Goal: Task Accomplishment & Management: Complete application form

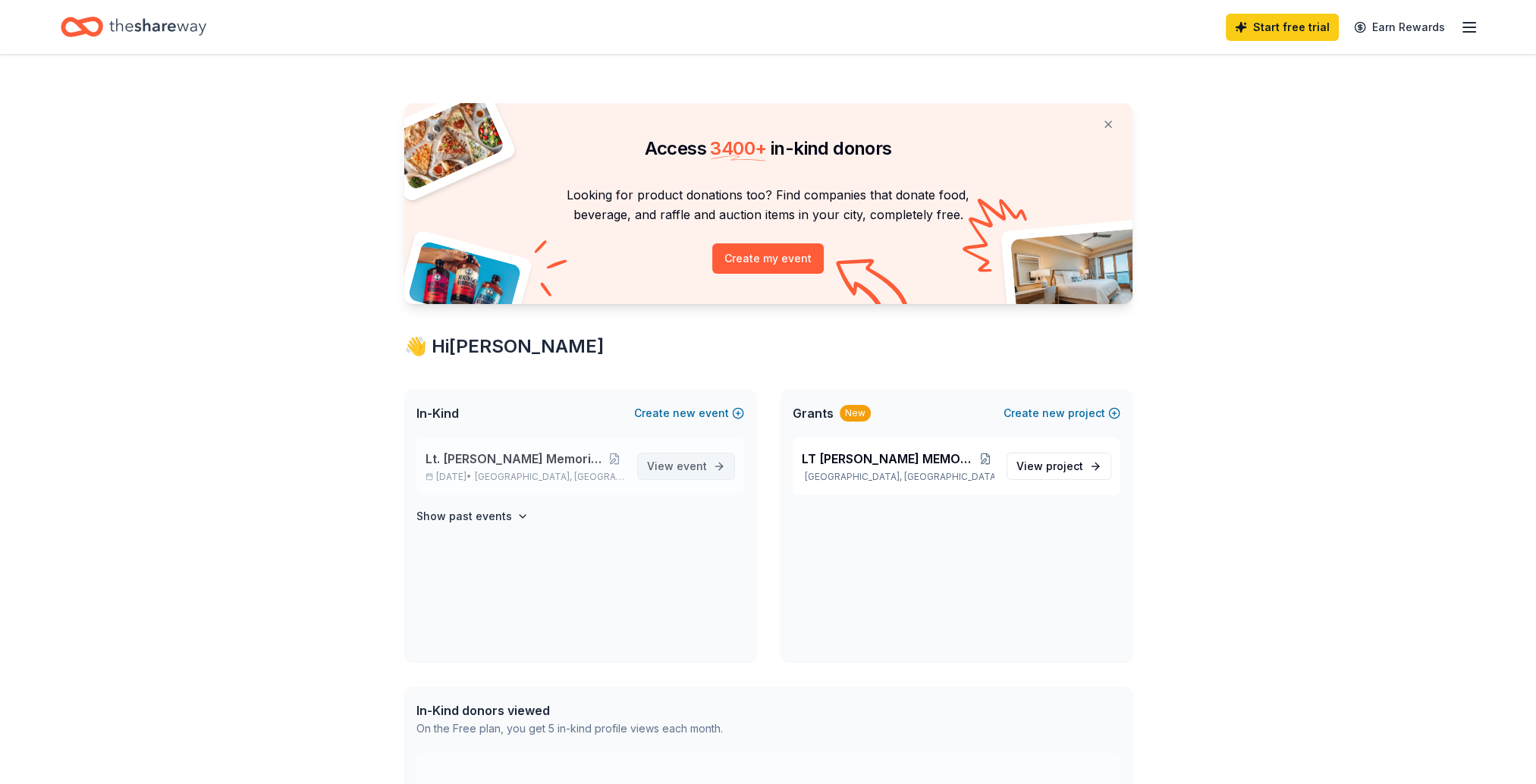
click at [692, 475] on link "View event" at bounding box center [686, 466] width 98 height 28
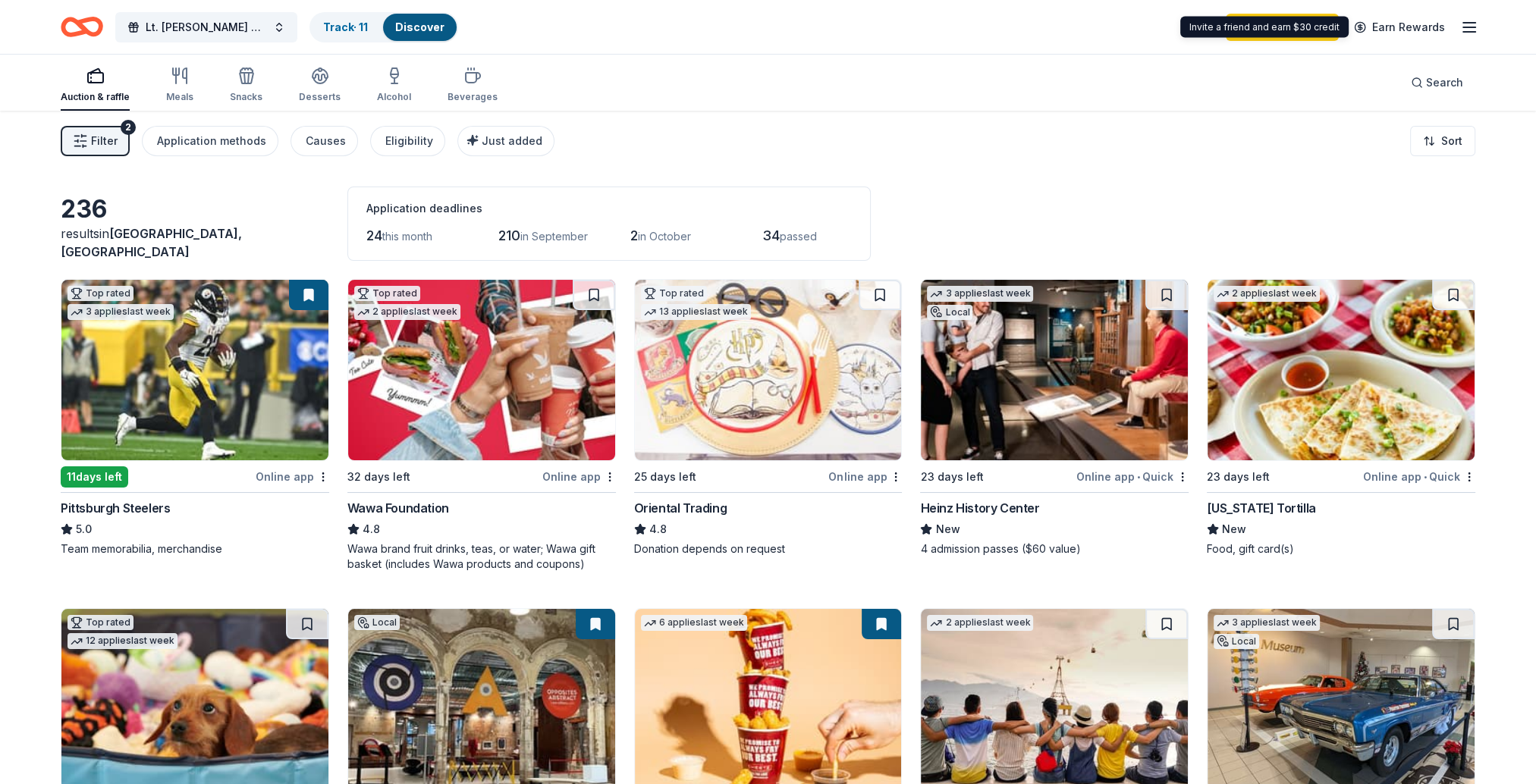
click at [1463, 23] on line "button" at bounding box center [1469, 23] width 12 height 0
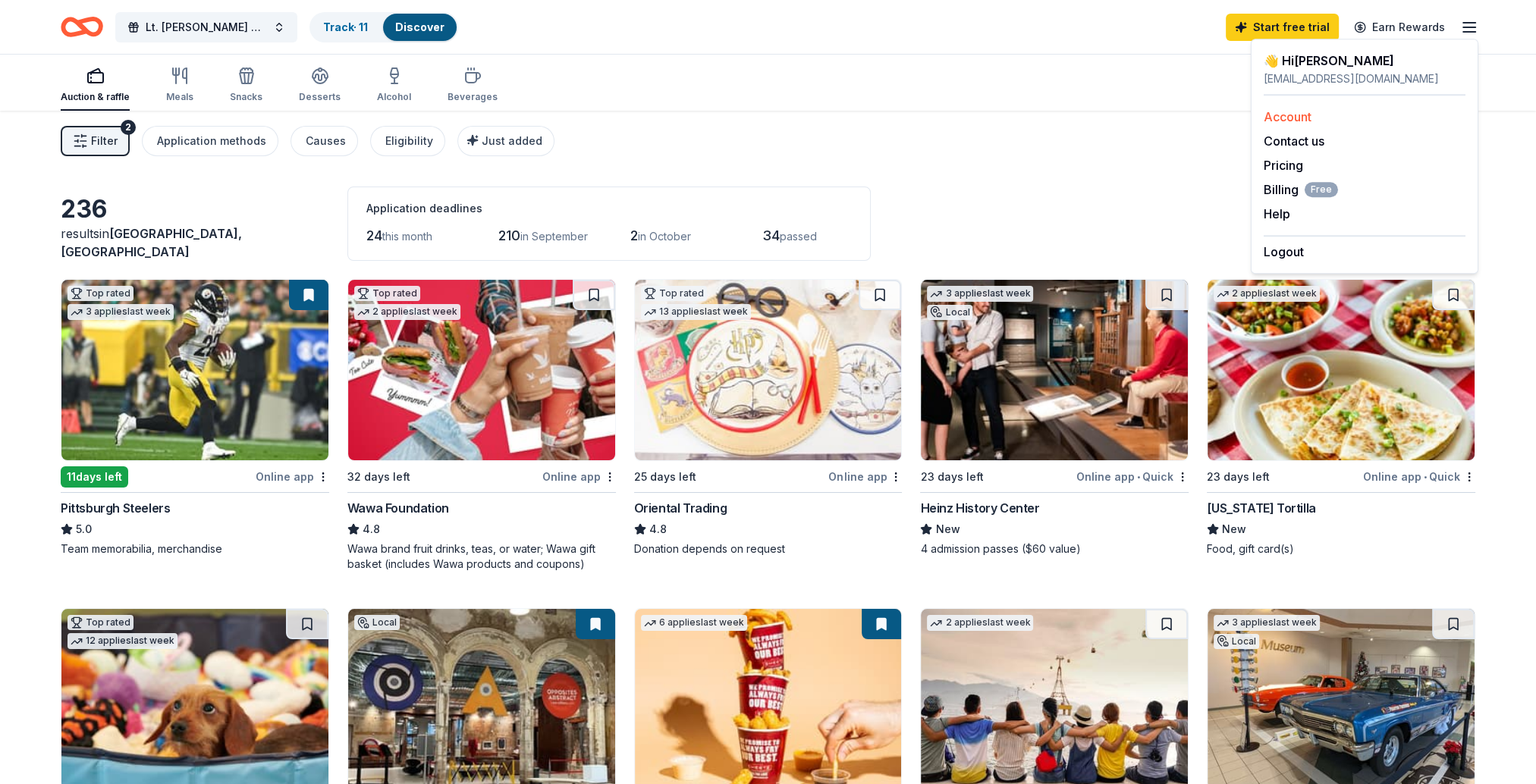
click at [1356, 119] on div "Account" at bounding box center [1364, 116] width 202 height 18
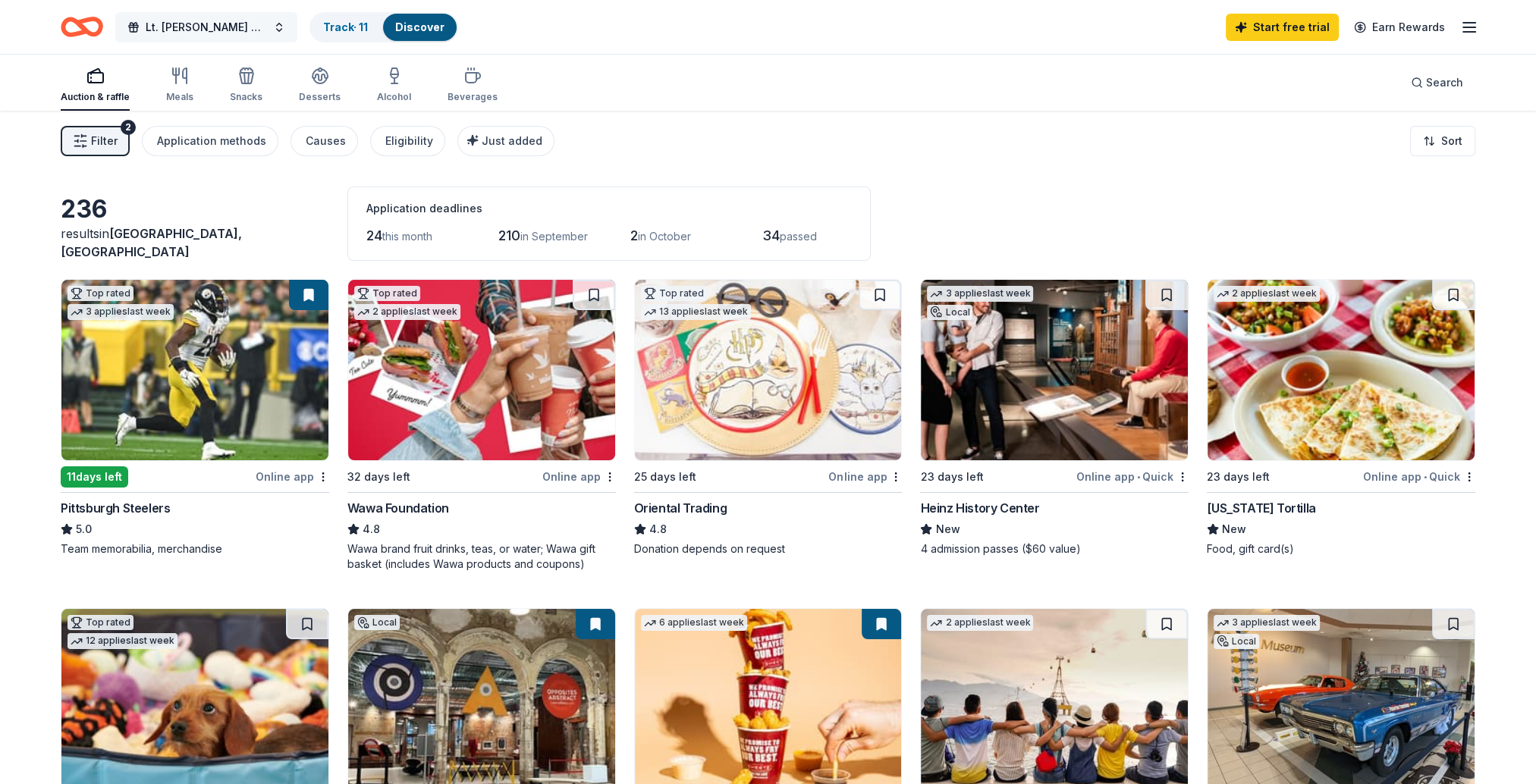
click at [189, 21] on span "Lt. [PERSON_NAME] Memorial Ironman Shoot" at bounding box center [206, 27] width 121 height 18
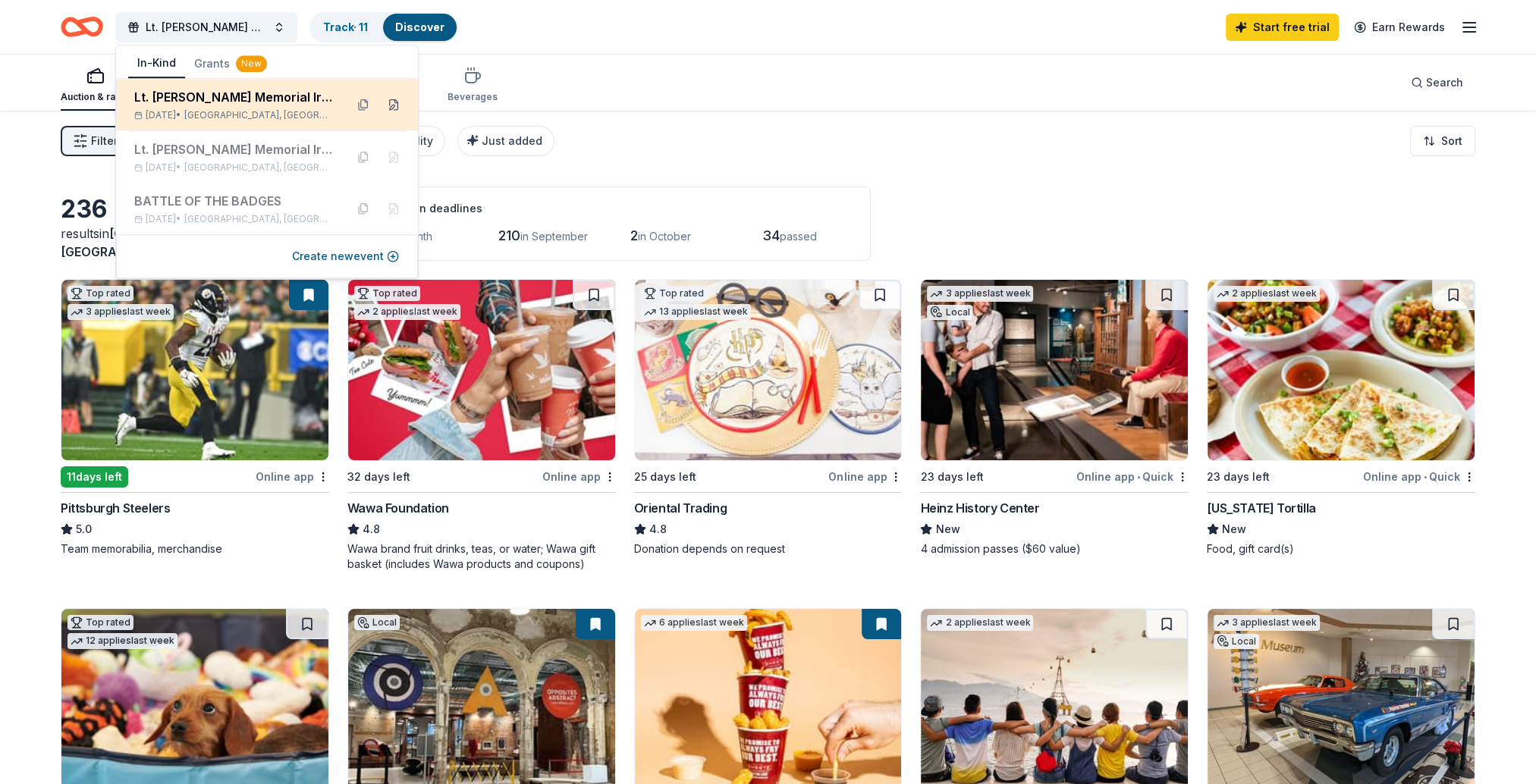
click at [396, 105] on button at bounding box center [393, 104] width 25 height 25
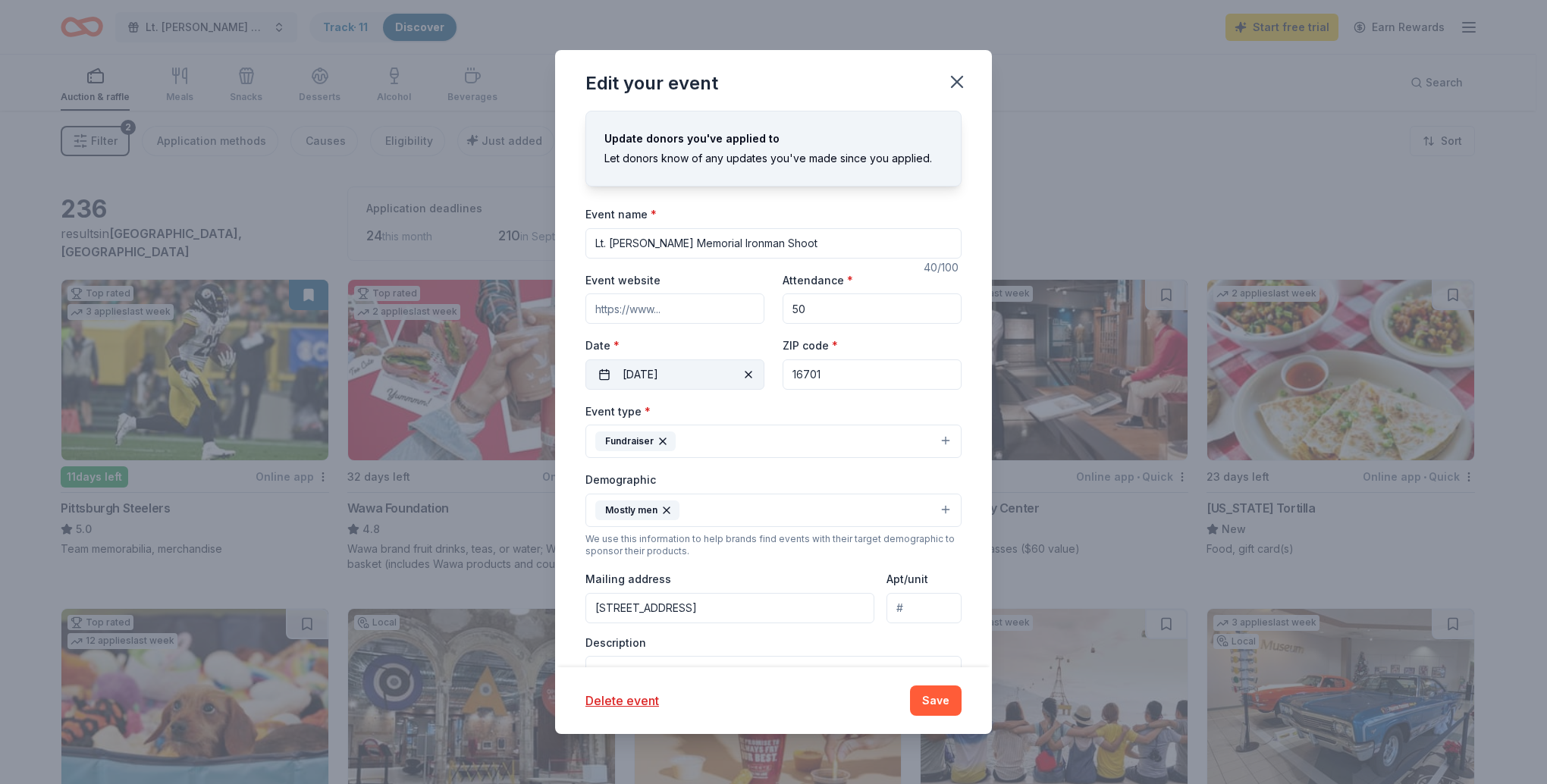
click at [708, 377] on button "10/06/2025" at bounding box center [675, 374] width 179 height 30
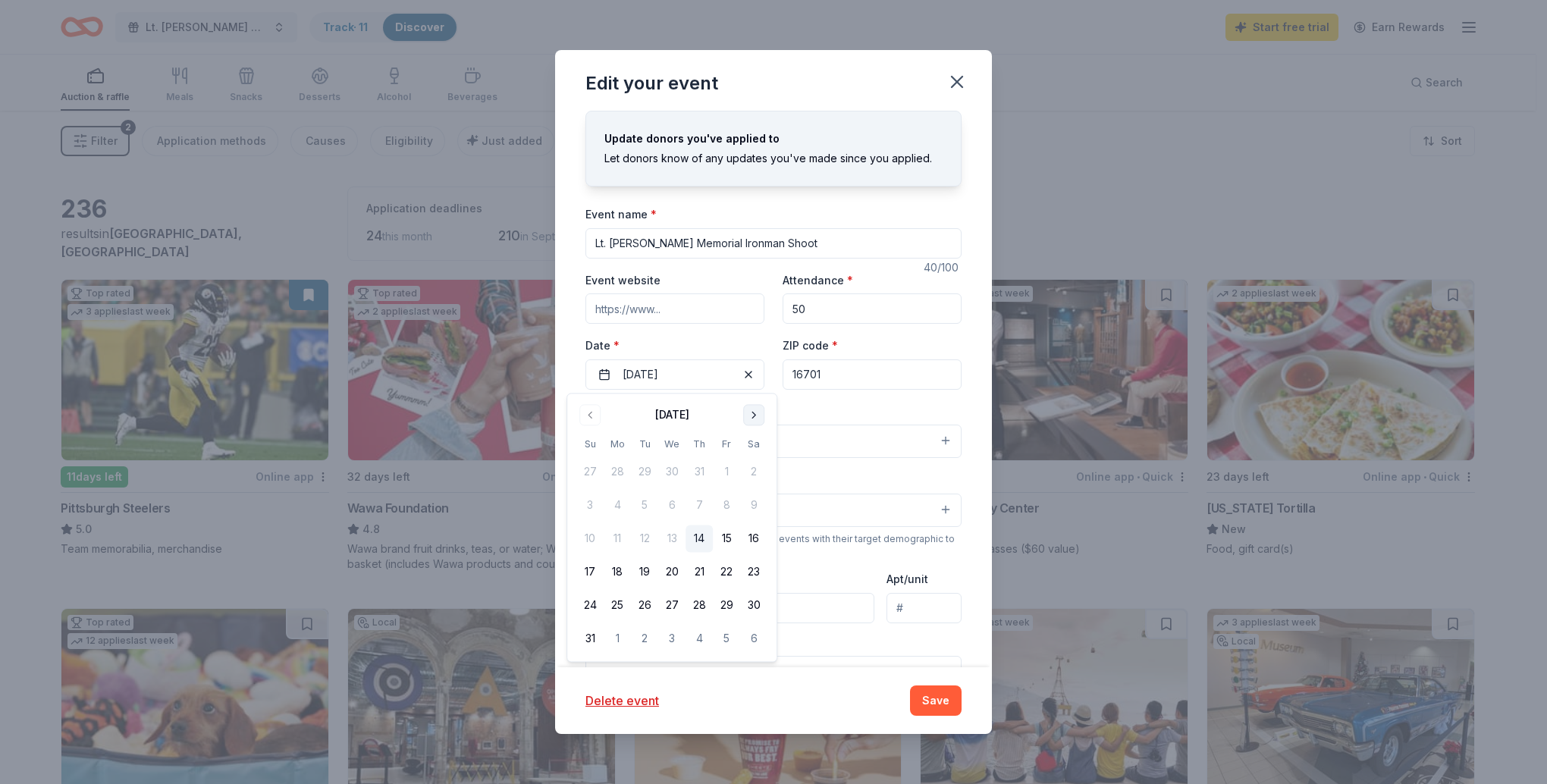
click at [745, 414] on button "Go to next month" at bounding box center [753, 415] width 21 height 21
click at [590, 507] on button "5" at bounding box center [590, 506] width 28 height 28
click at [834, 638] on div "Description Annual competition shooting event to raise money for the local poli…" at bounding box center [773, 680] width 376 height 89
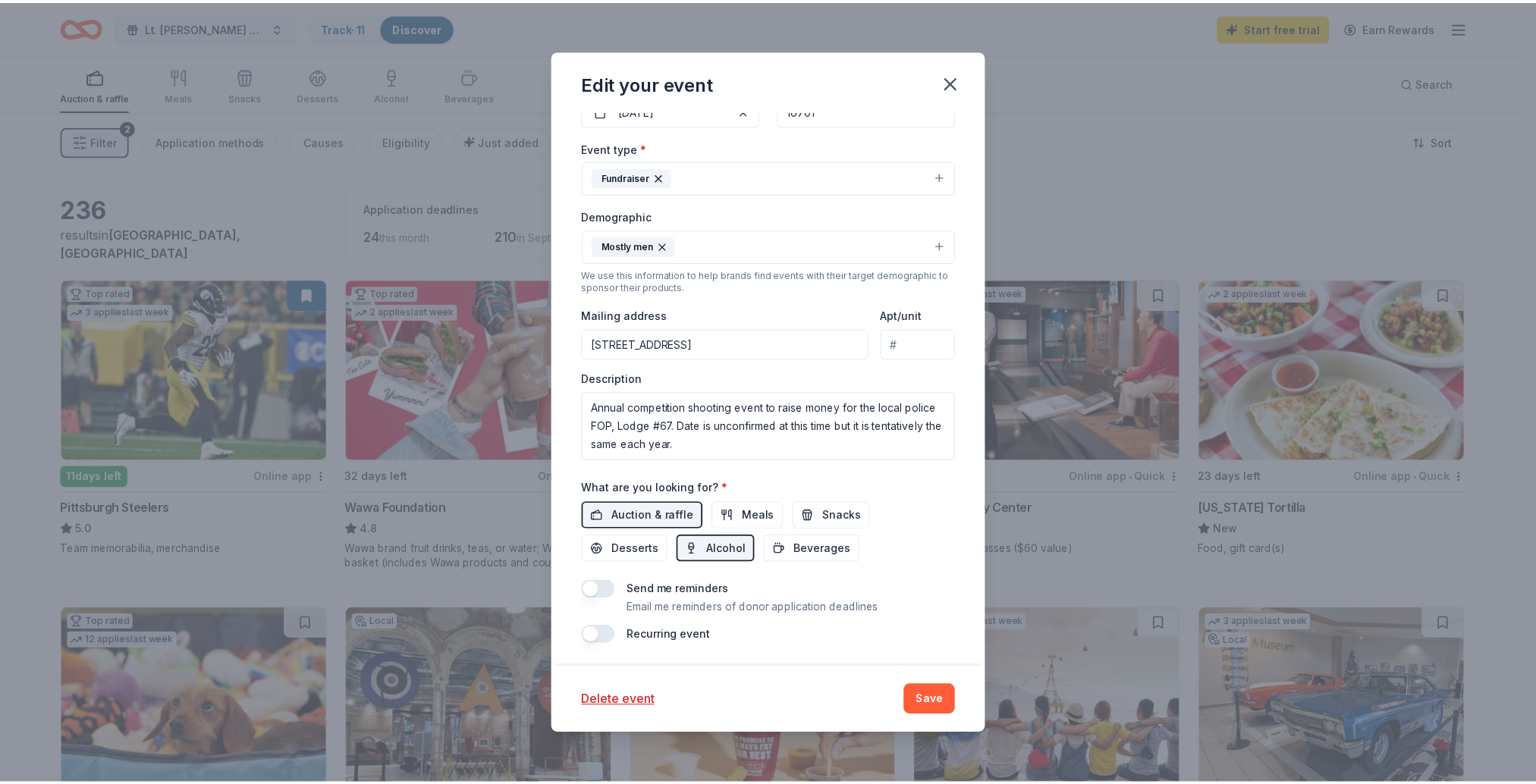
scroll to position [264, 0]
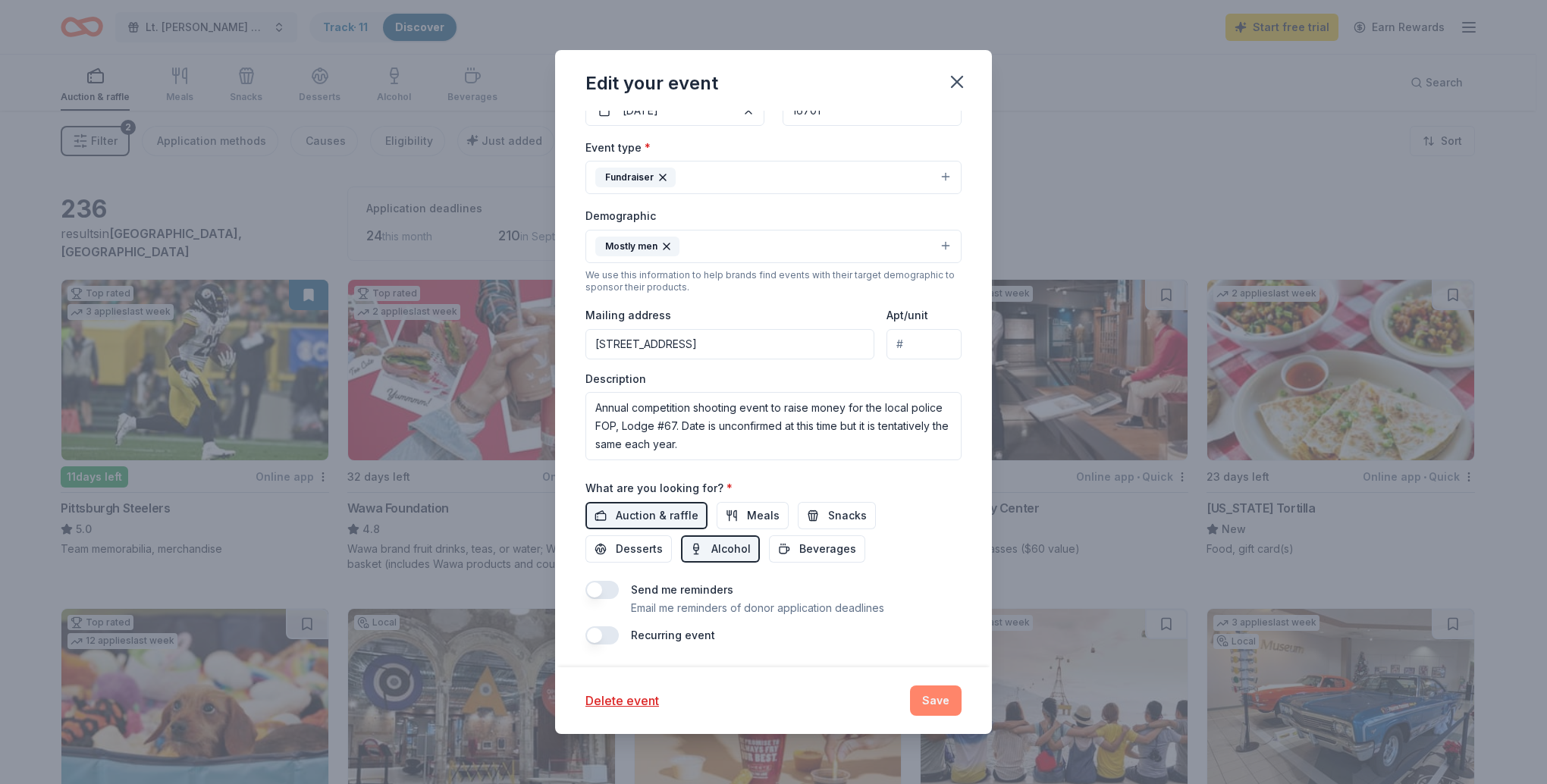
click at [920, 696] on button "Save" at bounding box center [935, 700] width 51 height 30
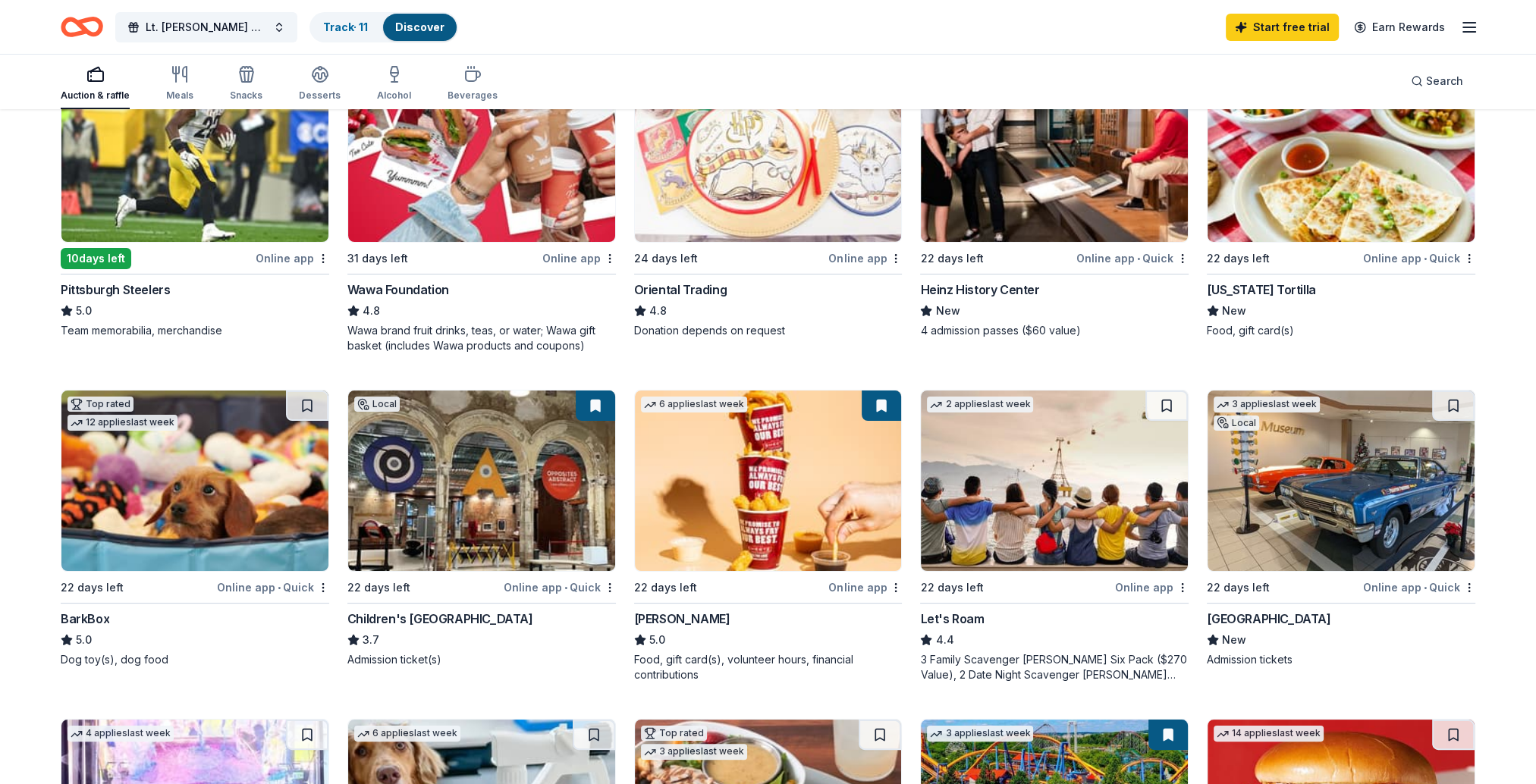
scroll to position [228, 0]
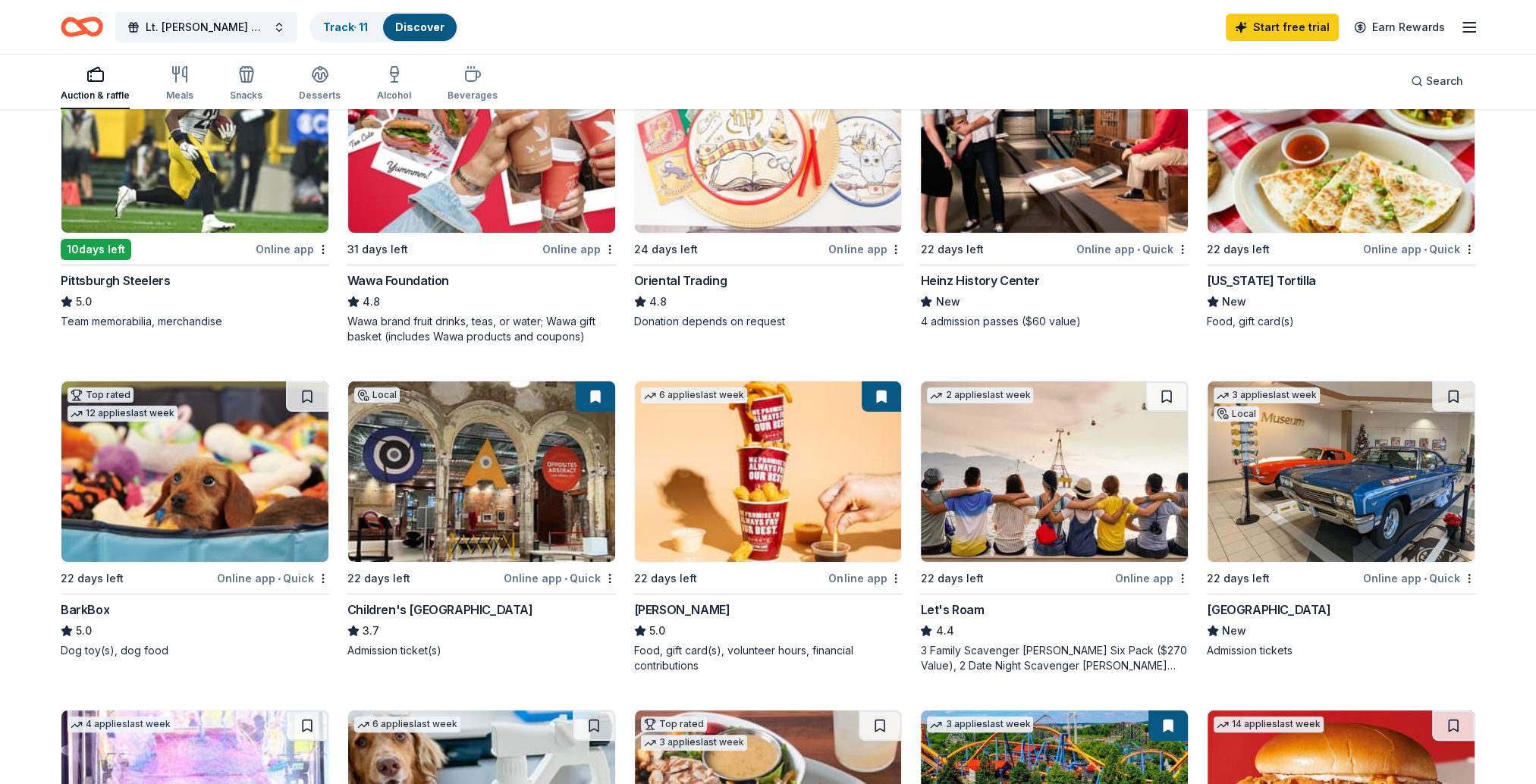
click at [1268, 450] on img at bounding box center [1341, 472] width 267 height 180
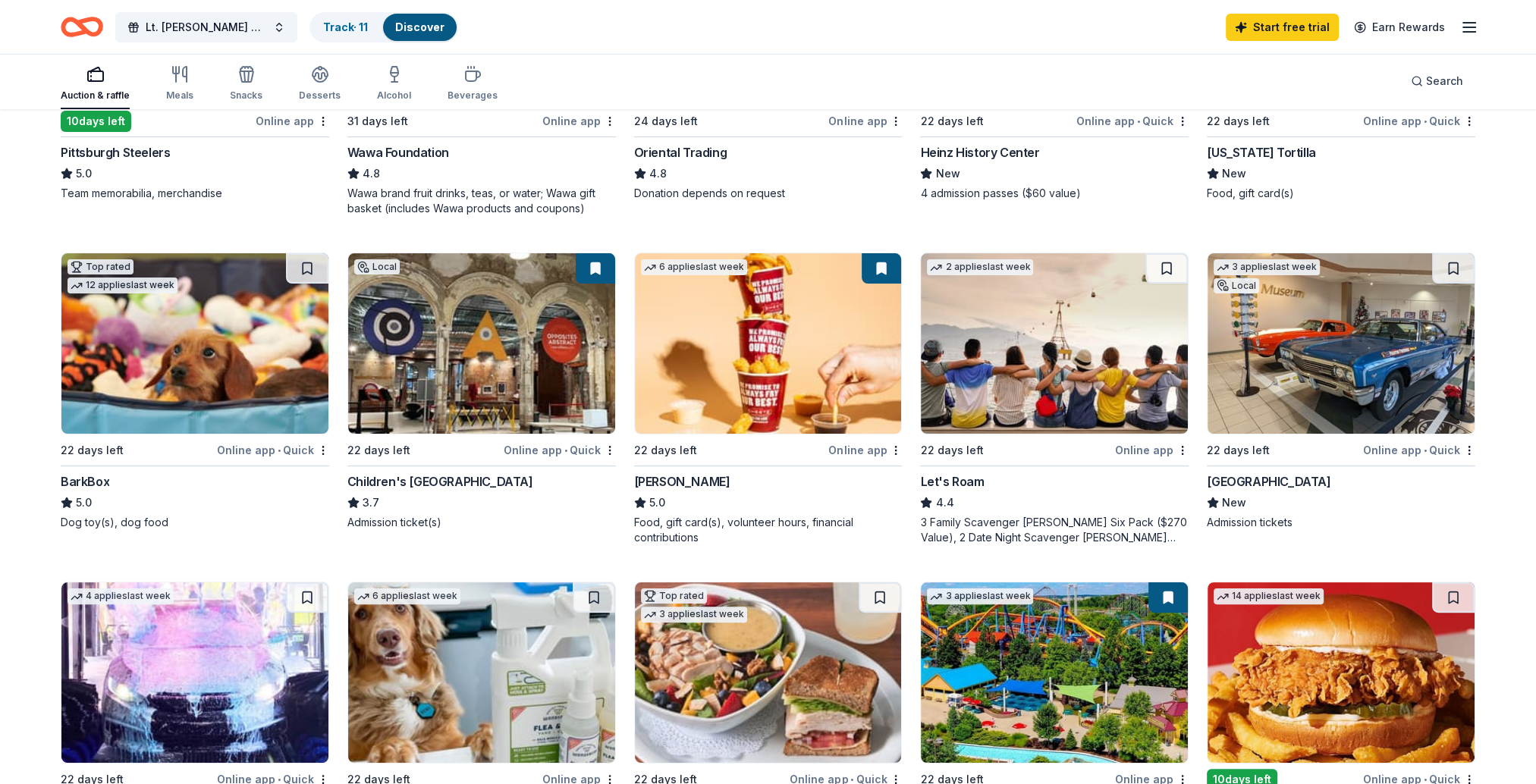
scroll to position [455, 0]
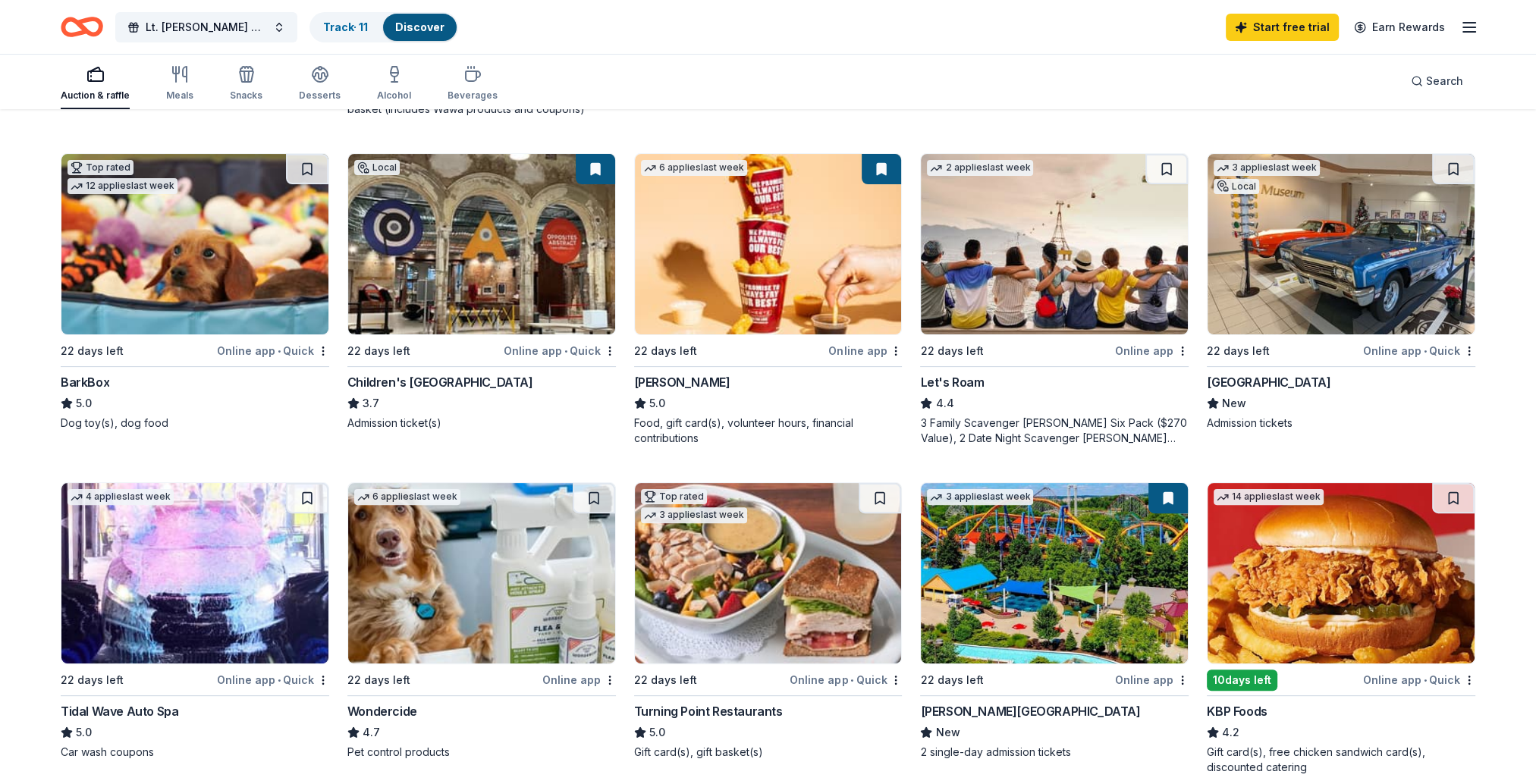
click at [785, 273] on img at bounding box center [768, 244] width 267 height 180
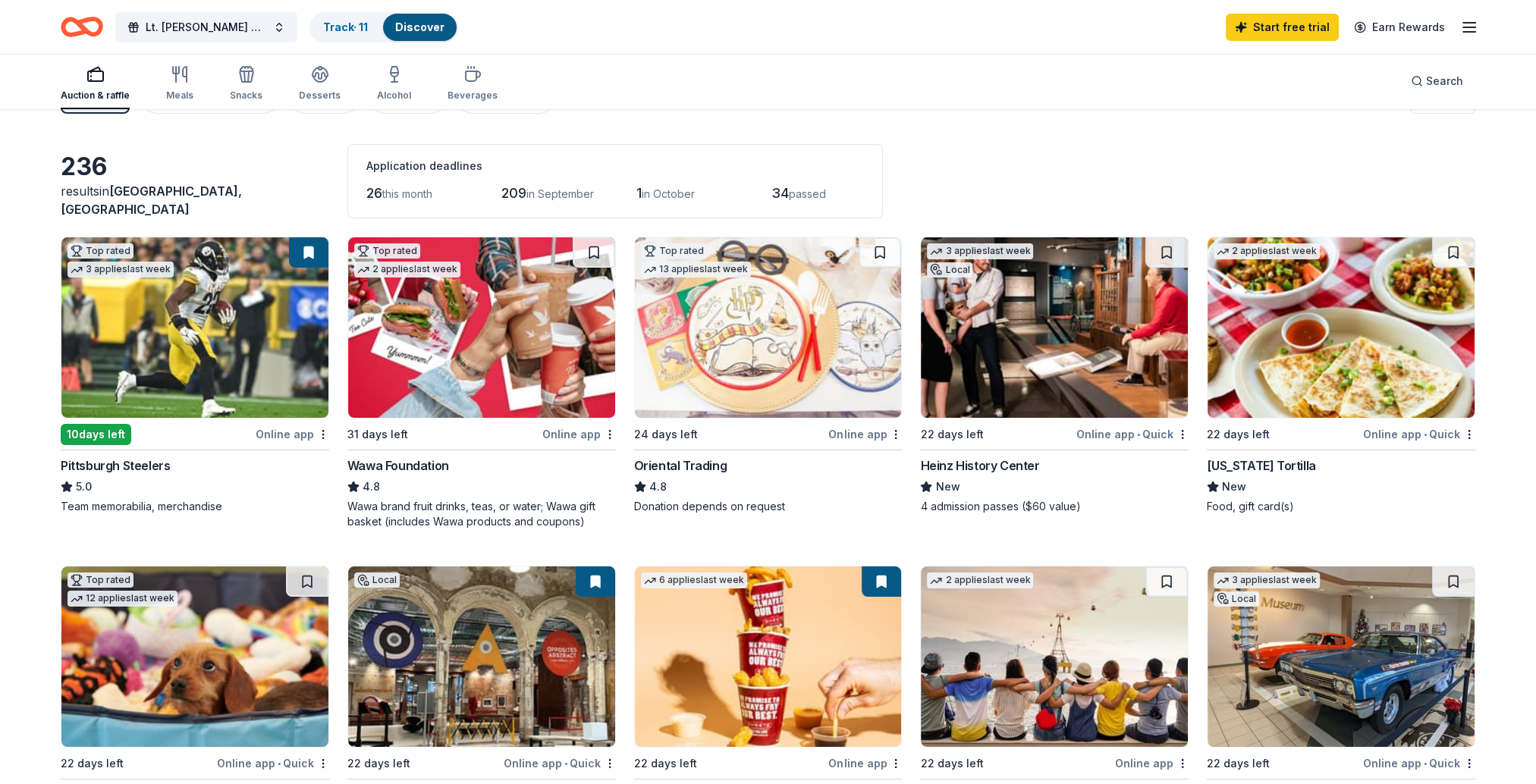
scroll to position [0, 0]
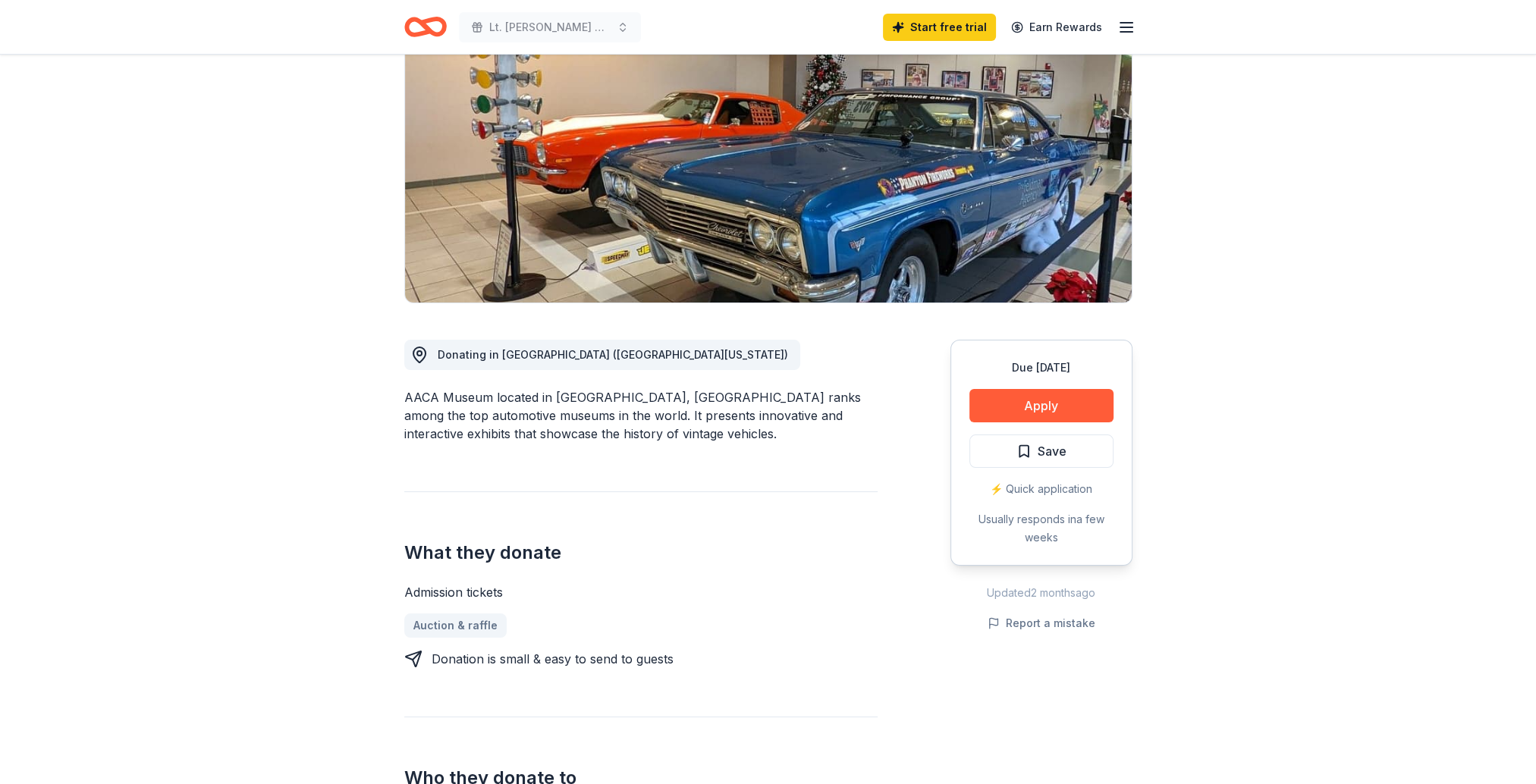
scroll to position [152, 0]
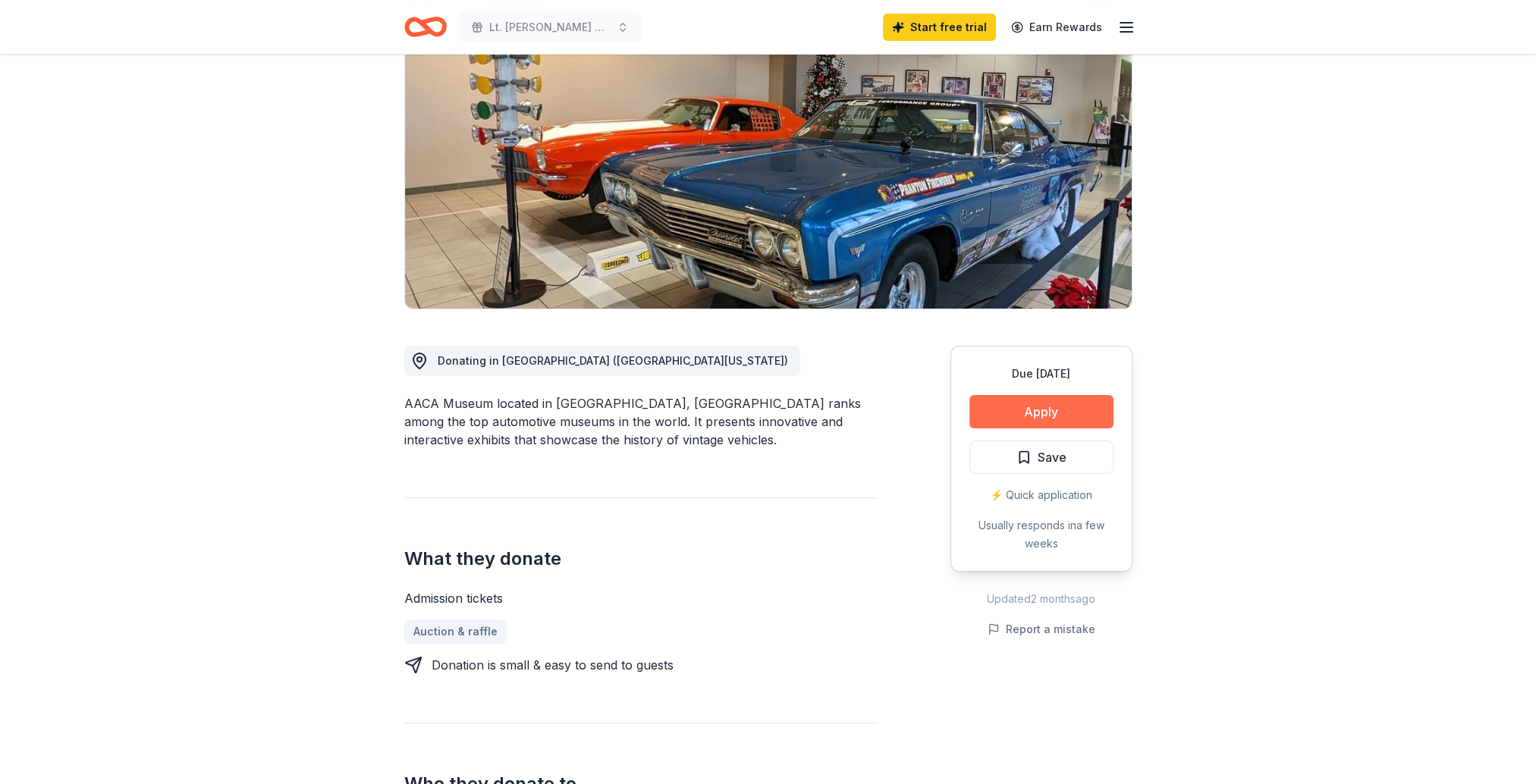
click at [1012, 415] on button "Apply" at bounding box center [1041, 411] width 144 height 33
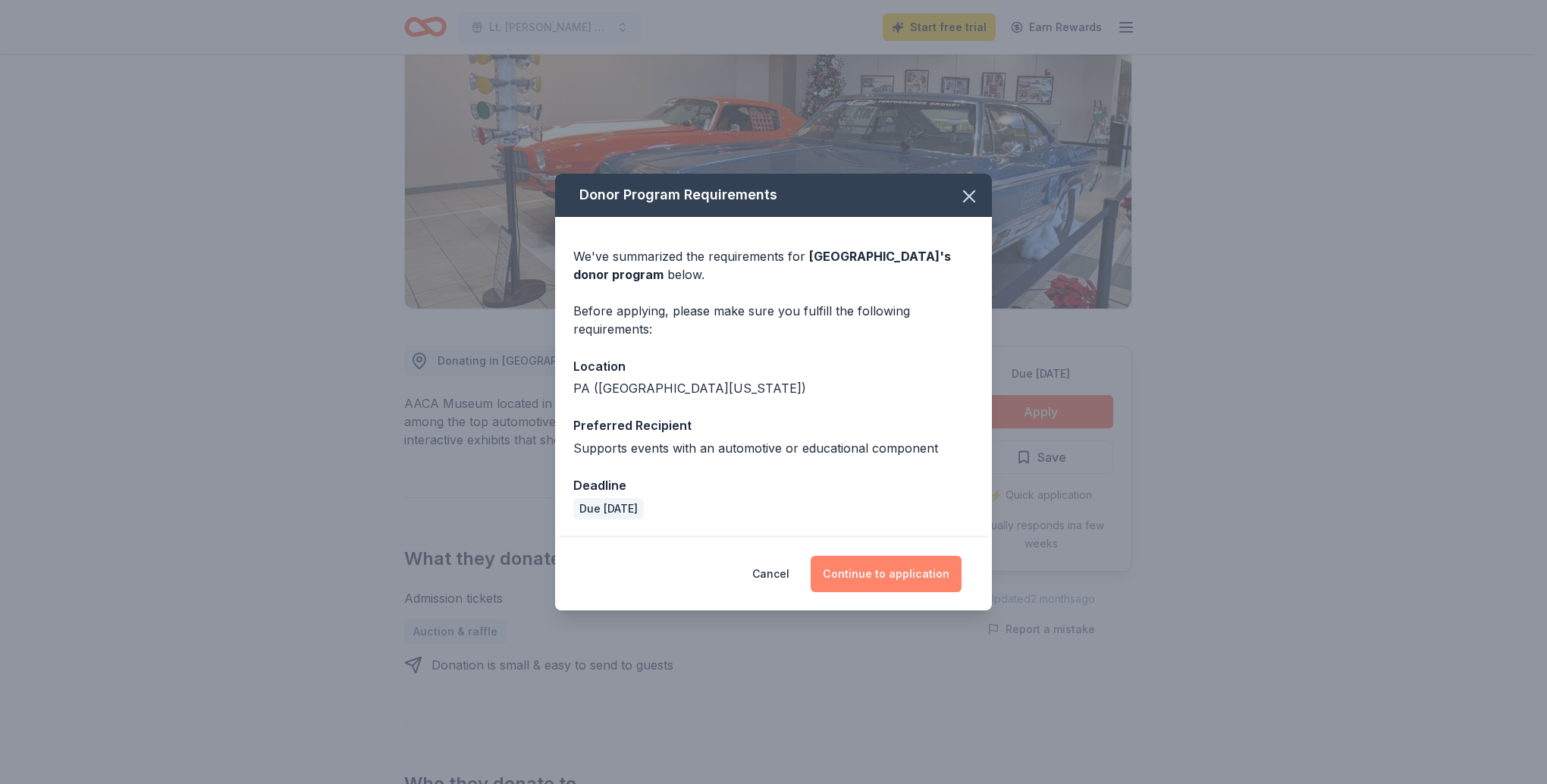
click at [849, 574] on button "Continue to application" at bounding box center [885, 574] width 151 height 36
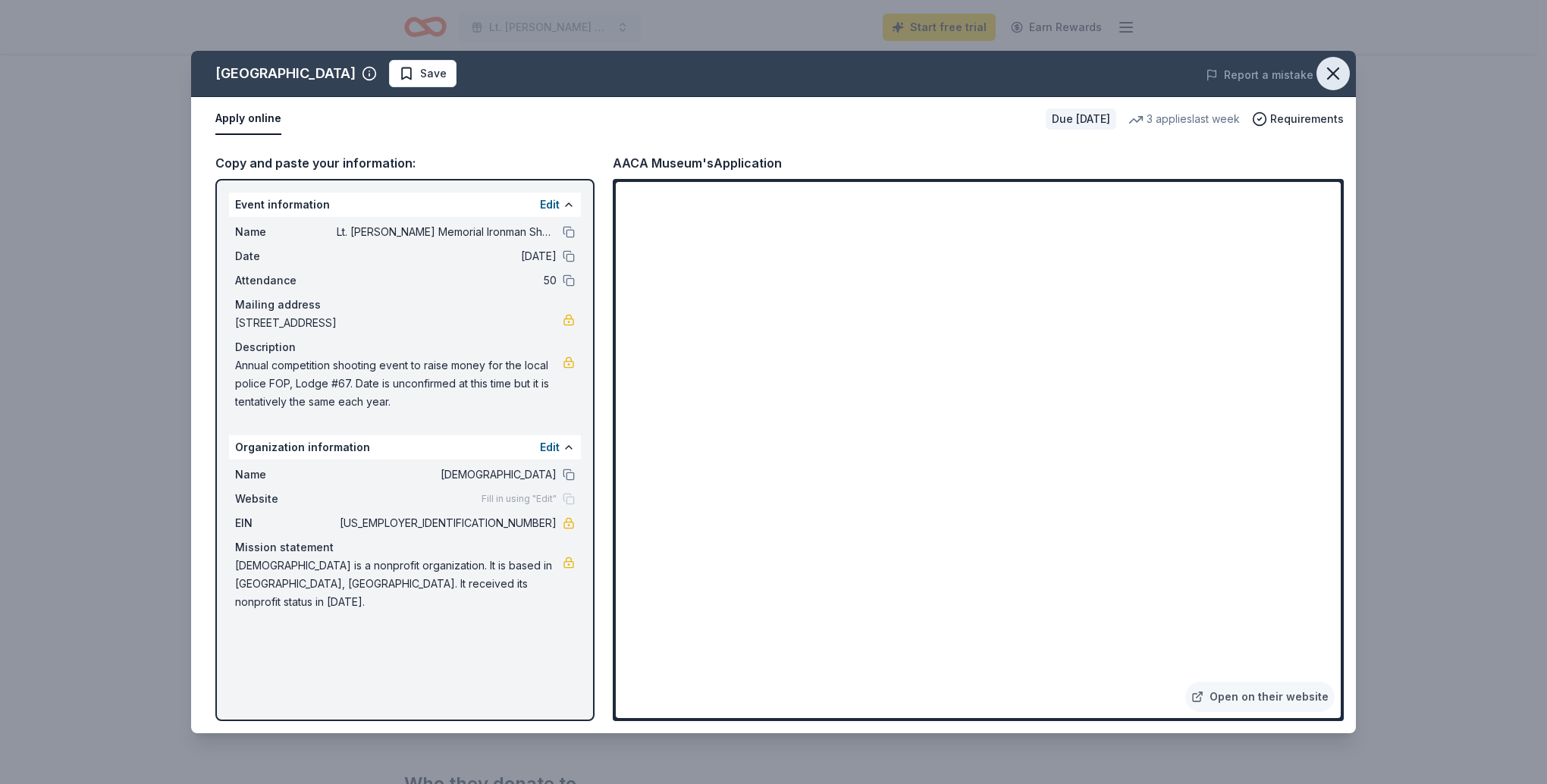
click at [1323, 71] on icon "button" at bounding box center [1333, 74] width 21 height 21
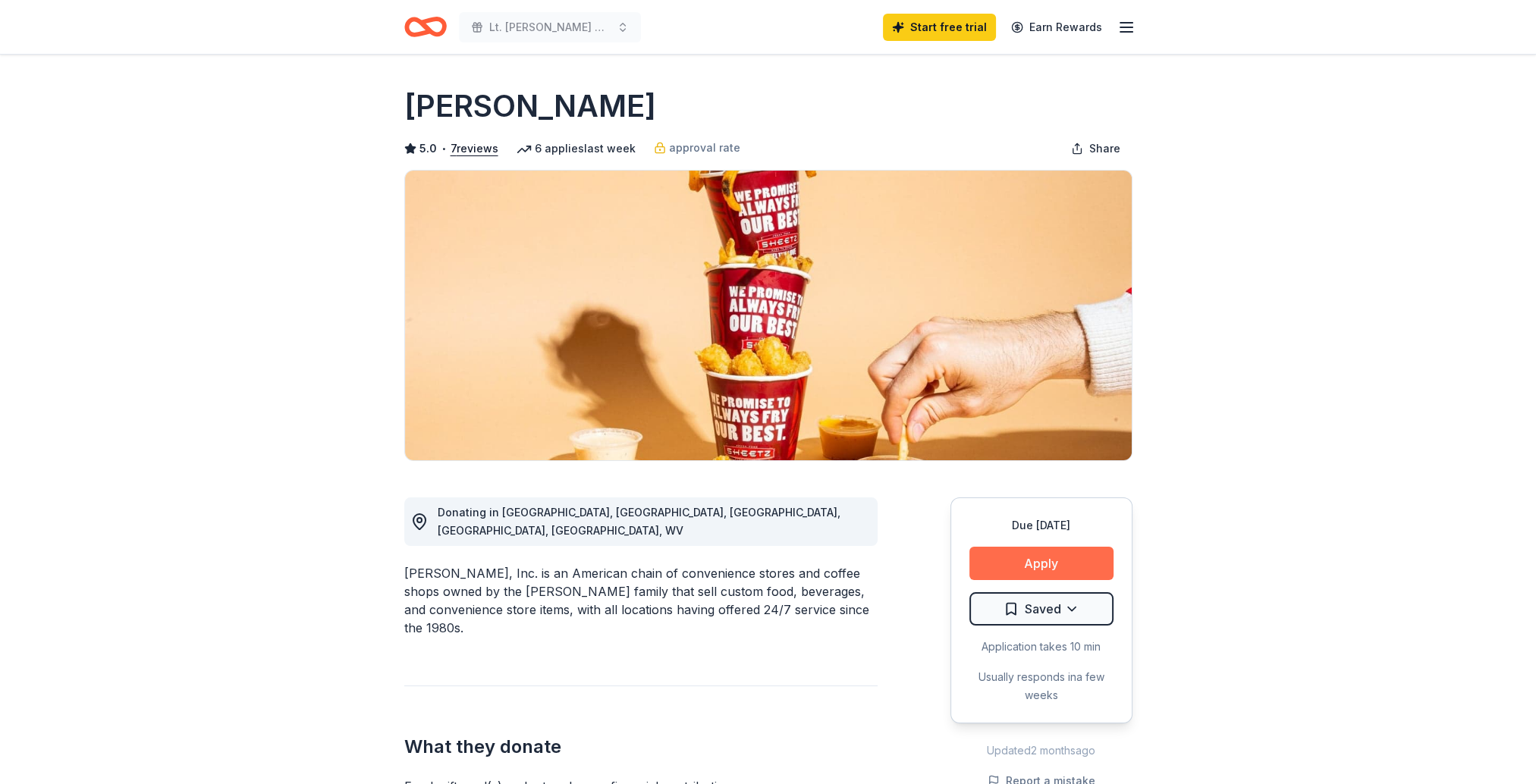
click at [989, 564] on button "Apply" at bounding box center [1041, 563] width 144 height 33
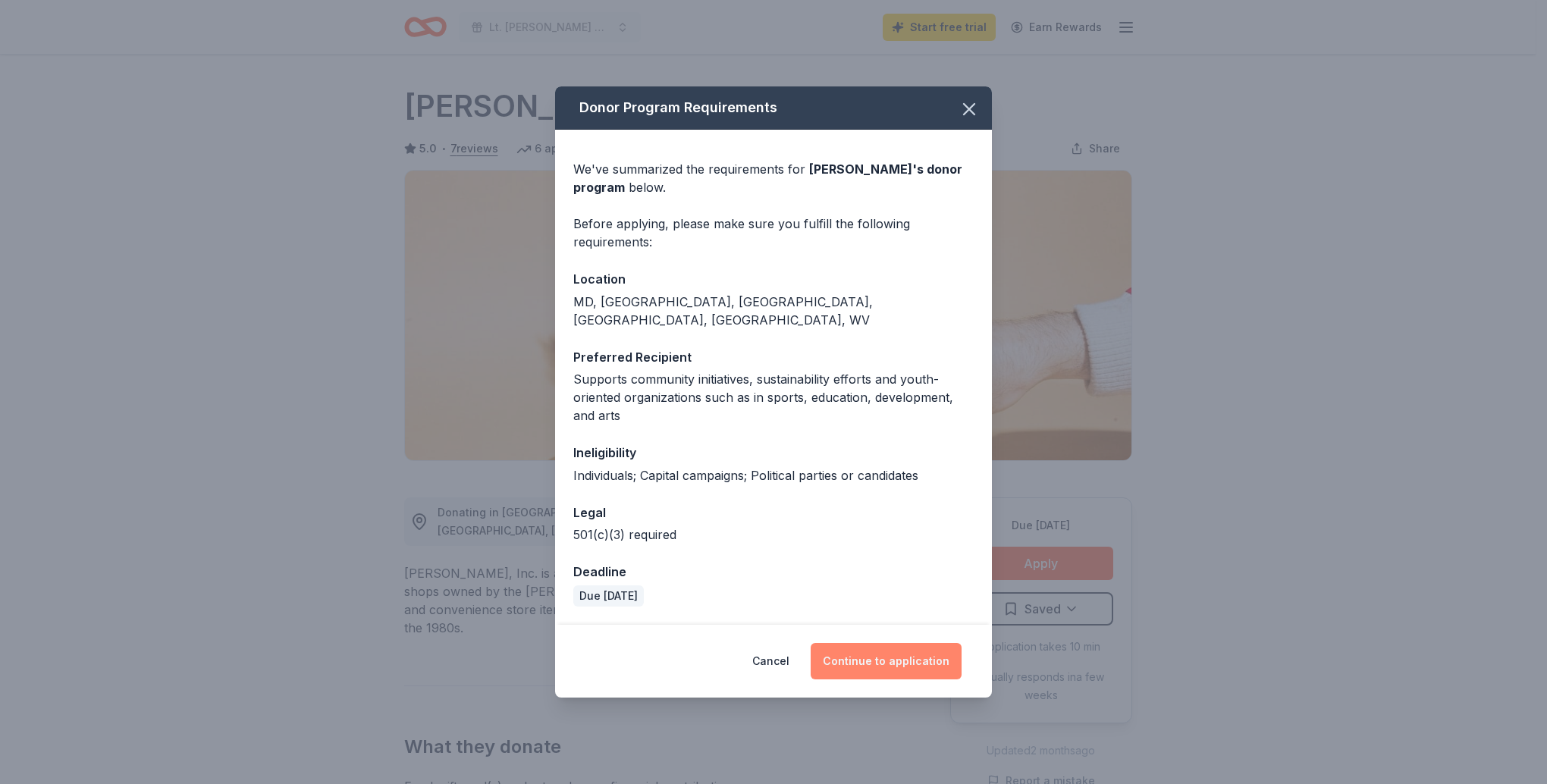
click at [871, 650] on button "Continue to application" at bounding box center [885, 661] width 151 height 36
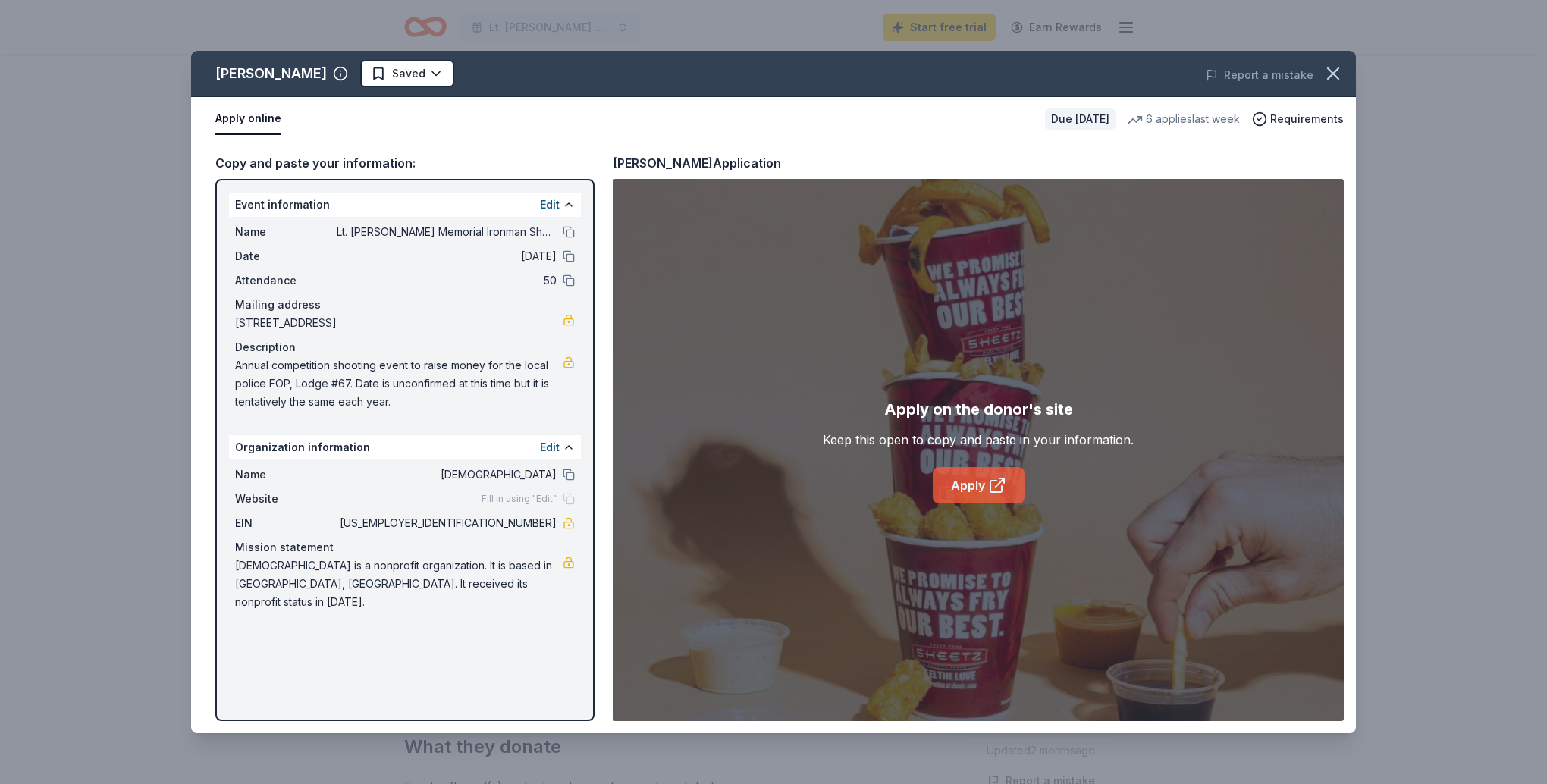
click at [956, 493] on link "Apply" at bounding box center [979, 485] width 92 height 36
